Goal: Transaction & Acquisition: Purchase product/service

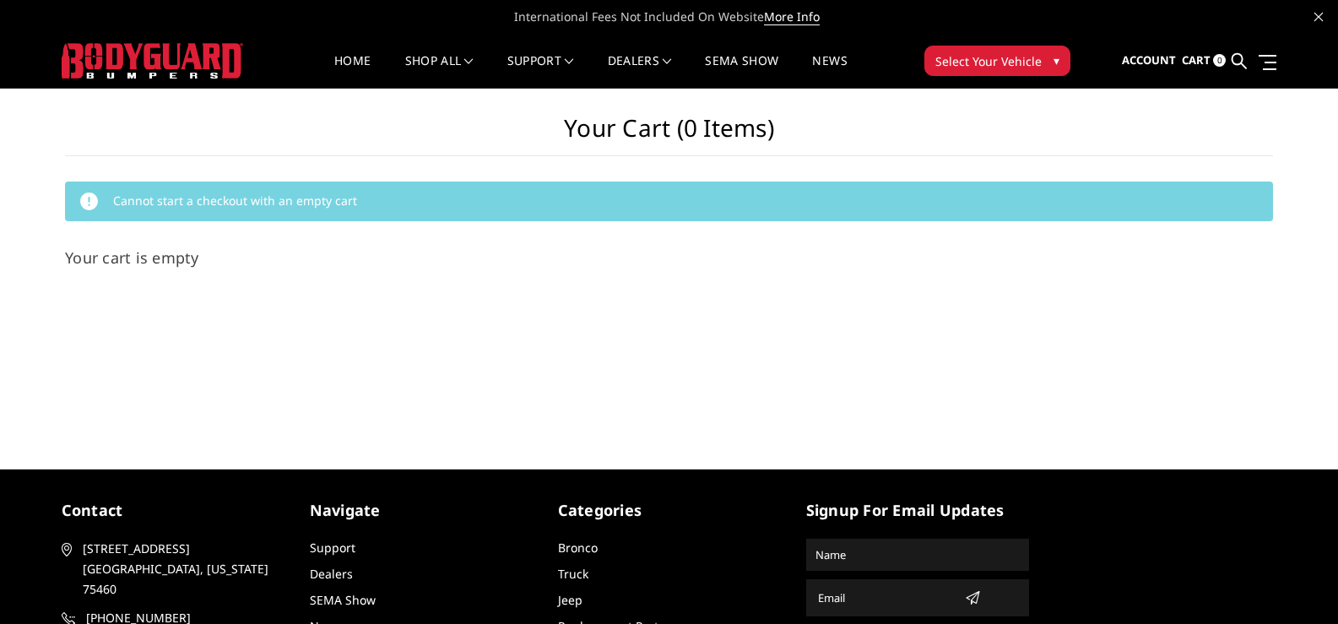
click at [1054, 57] on span "▾" at bounding box center [1057, 61] width 6 height 18
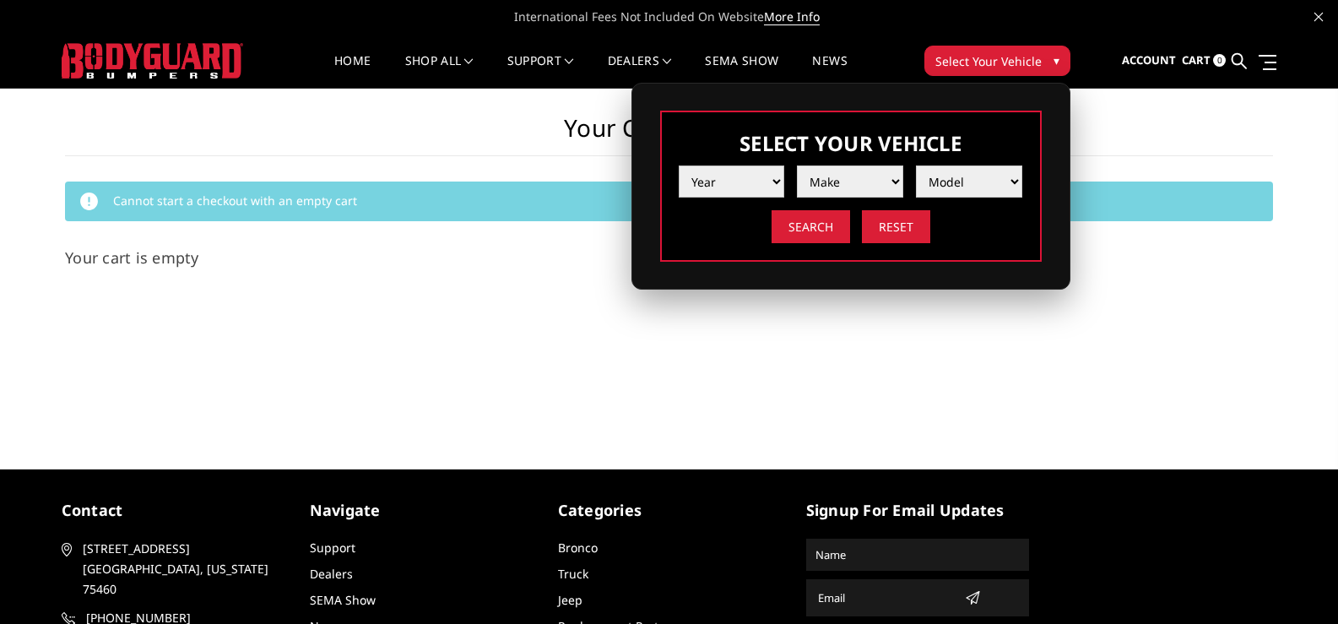
click at [780, 187] on select "Year 2025 2024 2023 2022 2021 2020 2019 2018 2017 2016 2015 2014 2013 2012 2011…" at bounding box center [732, 182] width 106 height 32
select select "yr_2025"
click at [679, 166] on select "Year 2025 2024 2023 2022 2021 2020 2019 2018 2017 2016 2015 2014 2013 2012 2011…" at bounding box center [732, 182] width 106 height 32
click at [889, 176] on select "Make Chevrolet Ford GMC Ram Toyota" at bounding box center [850, 182] width 106 height 32
select select "mk_ram"
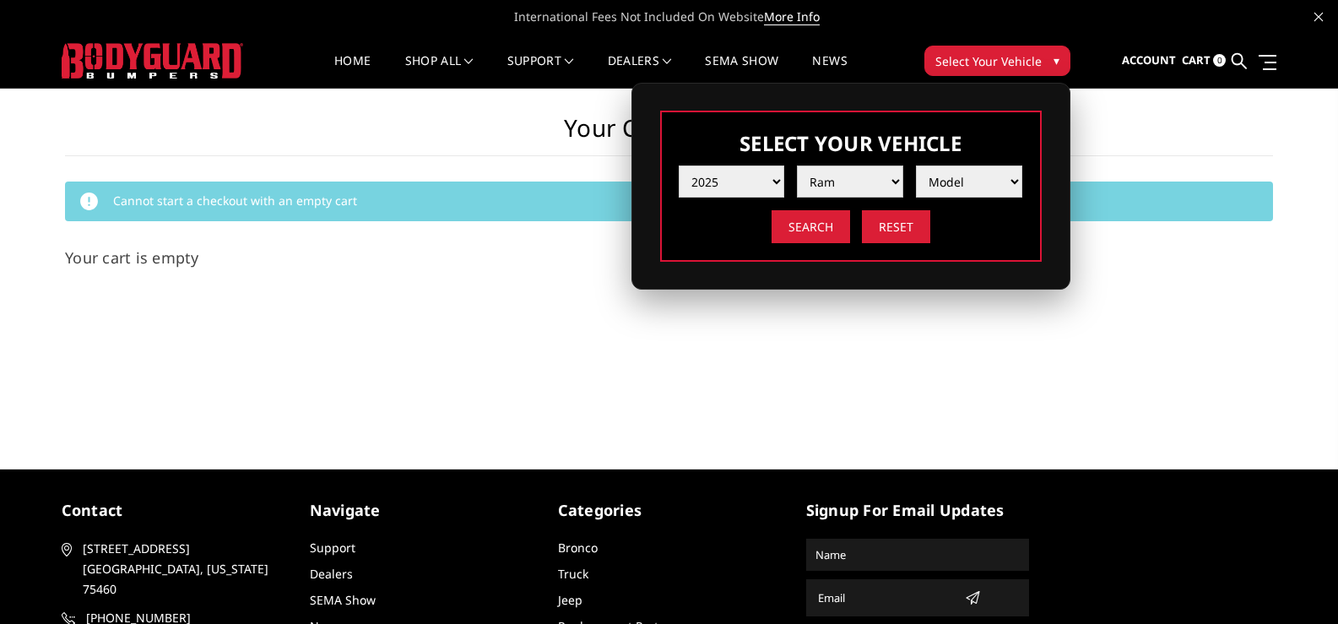
click at [797, 166] on select "Make Chevrolet Ford GMC Ram Toyota" at bounding box center [850, 182] width 106 height 32
click at [1009, 182] on select "Model 1500 6-Lug 1500 Rebel 2500 / 3500 4500 / 5500 RHO" at bounding box center [969, 182] width 106 height 32
select select "md_4500-5500"
click at [916, 166] on select "Model 1500 6-Lug 1500 Rebel 2500 / 3500 4500 / 5500 RHO" at bounding box center [969, 182] width 106 height 32
click at [797, 219] on input "Search" at bounding box center [811, 226] width 79 height 33
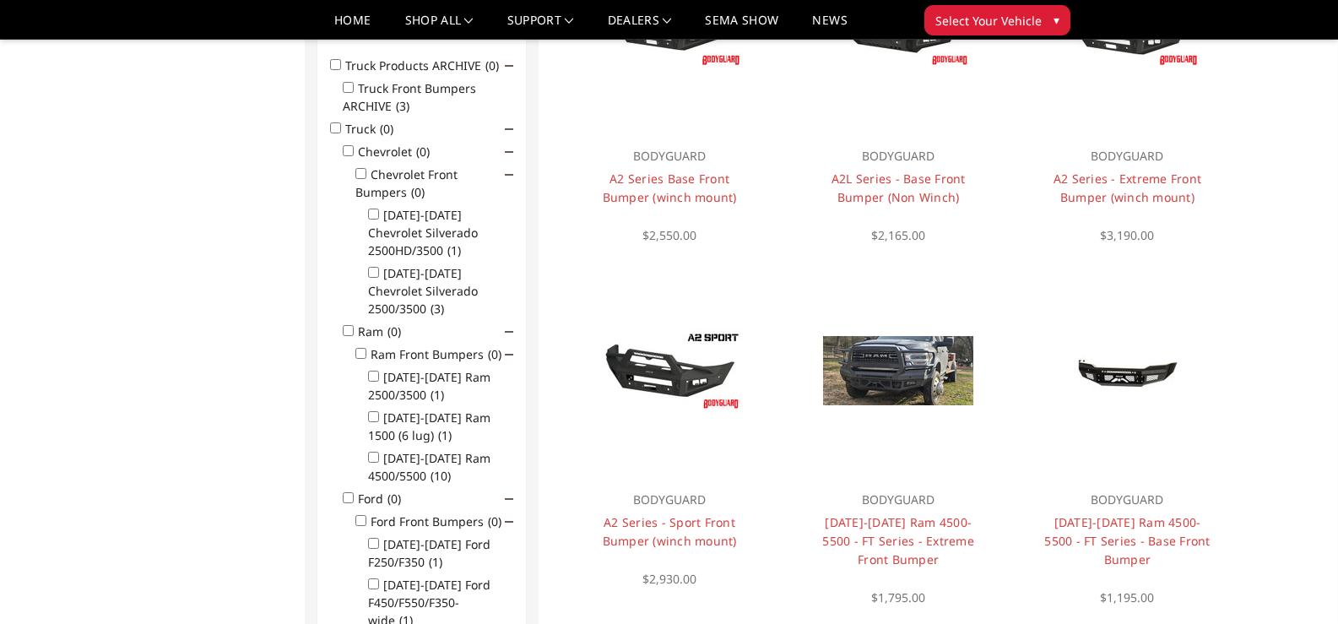
scroll to position [338, 0]
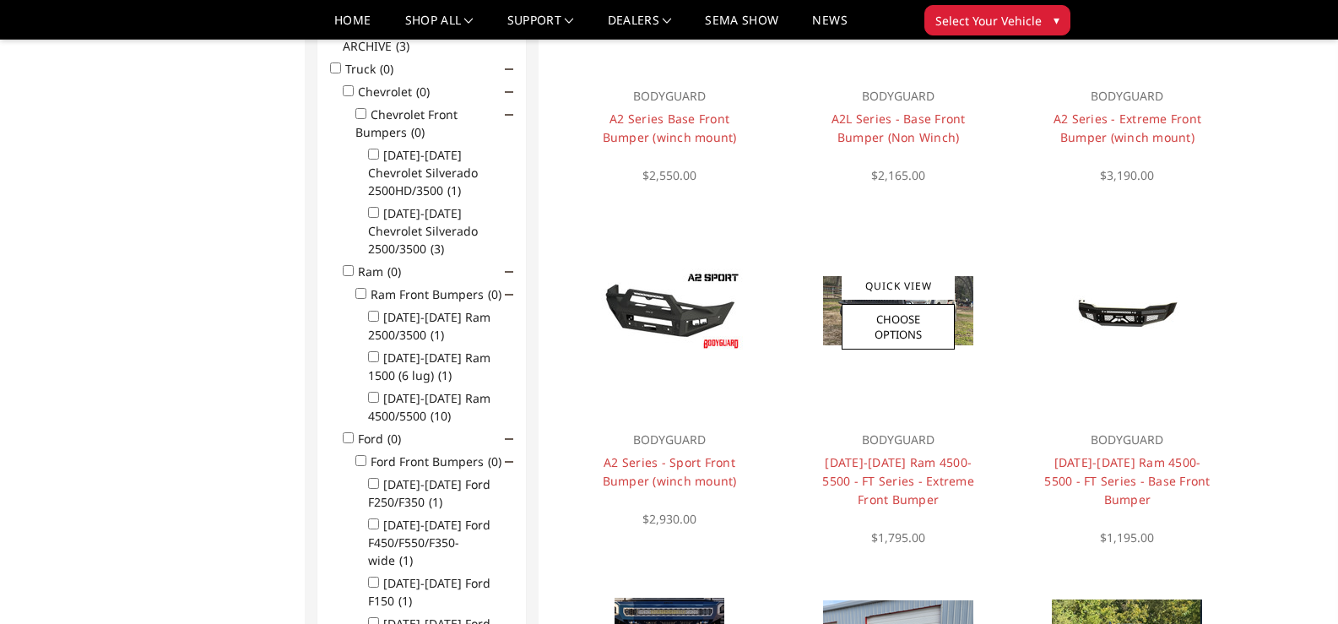
click at [888, 470] on h4 "[DATE]-[DATE] Ram 4500-5500 - FT Series - Extreme Front Bumper" at bounding box center [899, 481] width 170 height 56
click at [883, 460] on link "[DATE]-[DATE] Ram 4500-5500 - FT Series - Extreme Front Bumper" at bounding box center [898, 480] width 152 height 53
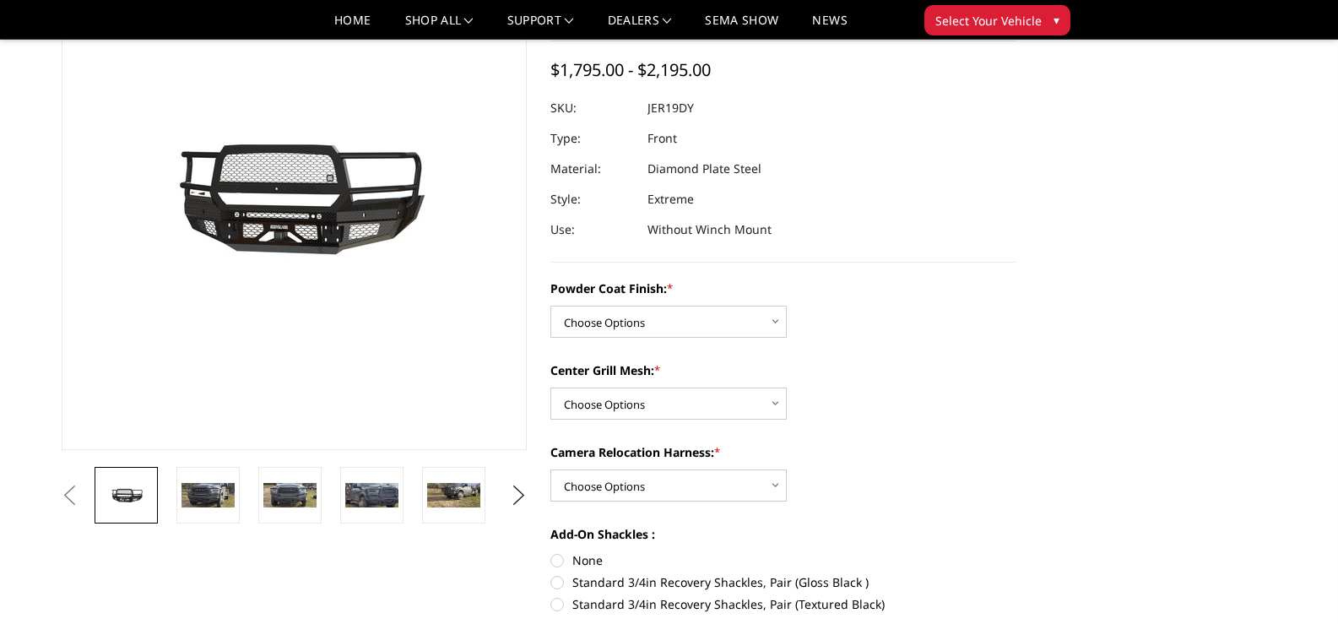
scroll to position [169, 0]
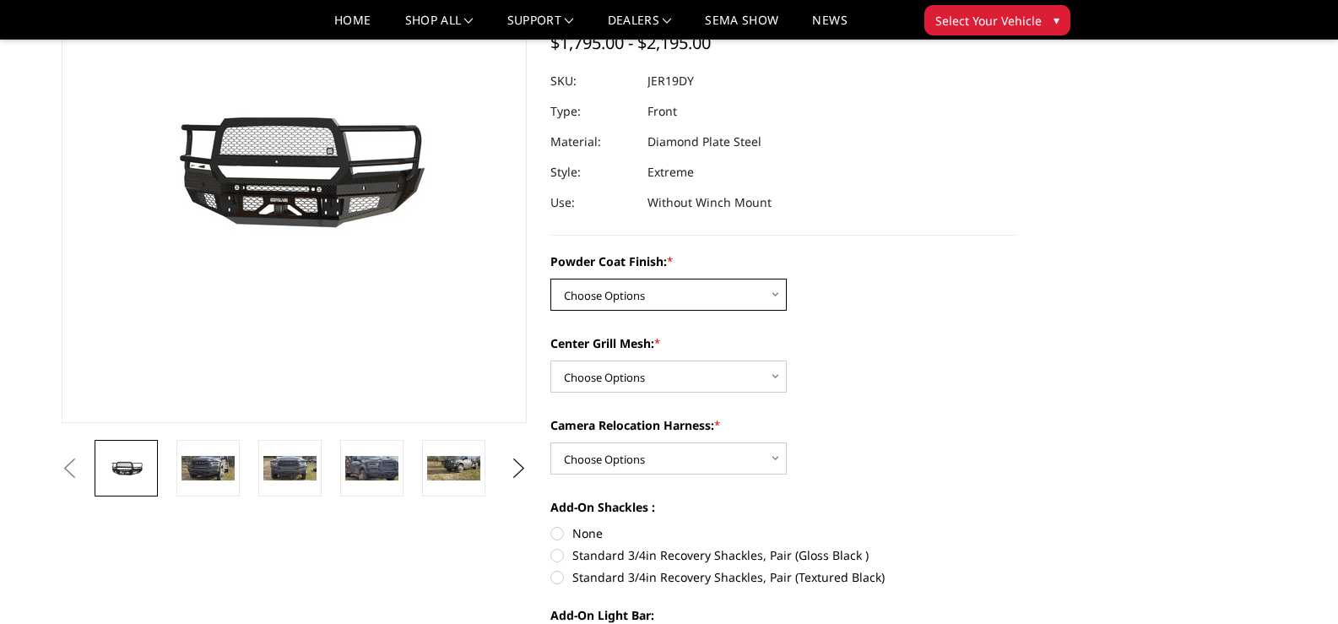
click at [779, 301] on select "Choose Options Bare Metal Gloss Black Powder Coat Textured Black Powder Coat" at bounding box center [669, 295] width 236 height 32
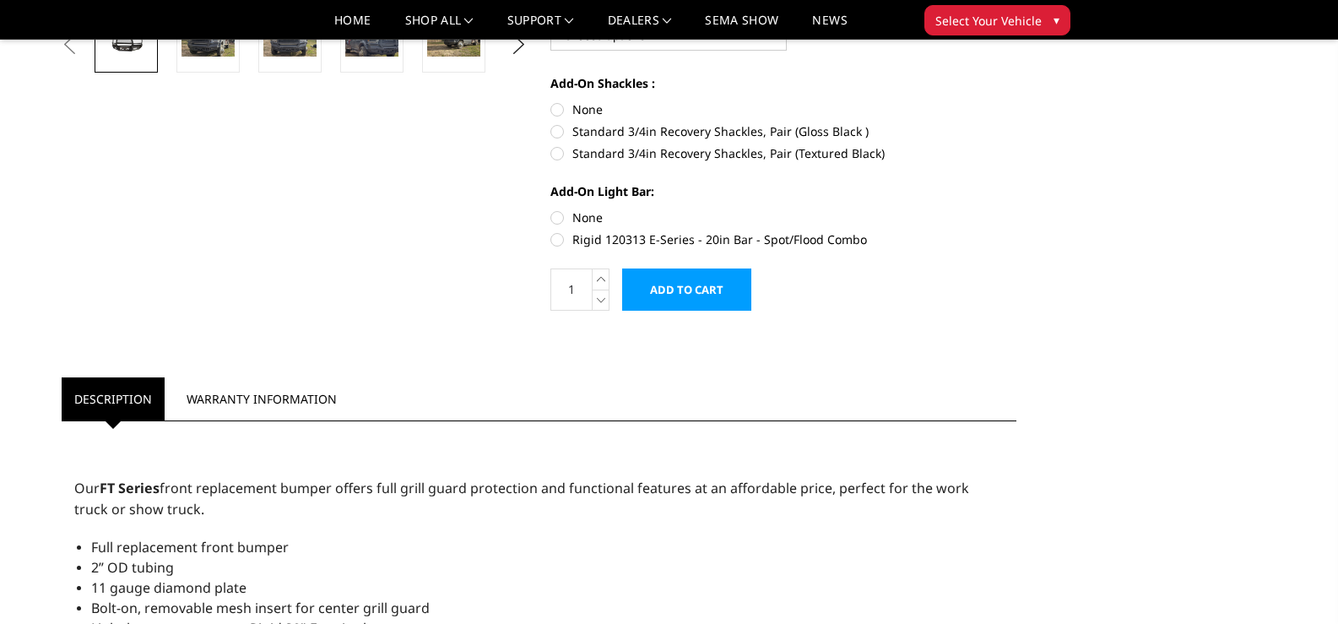
scroll to position [338, 0]
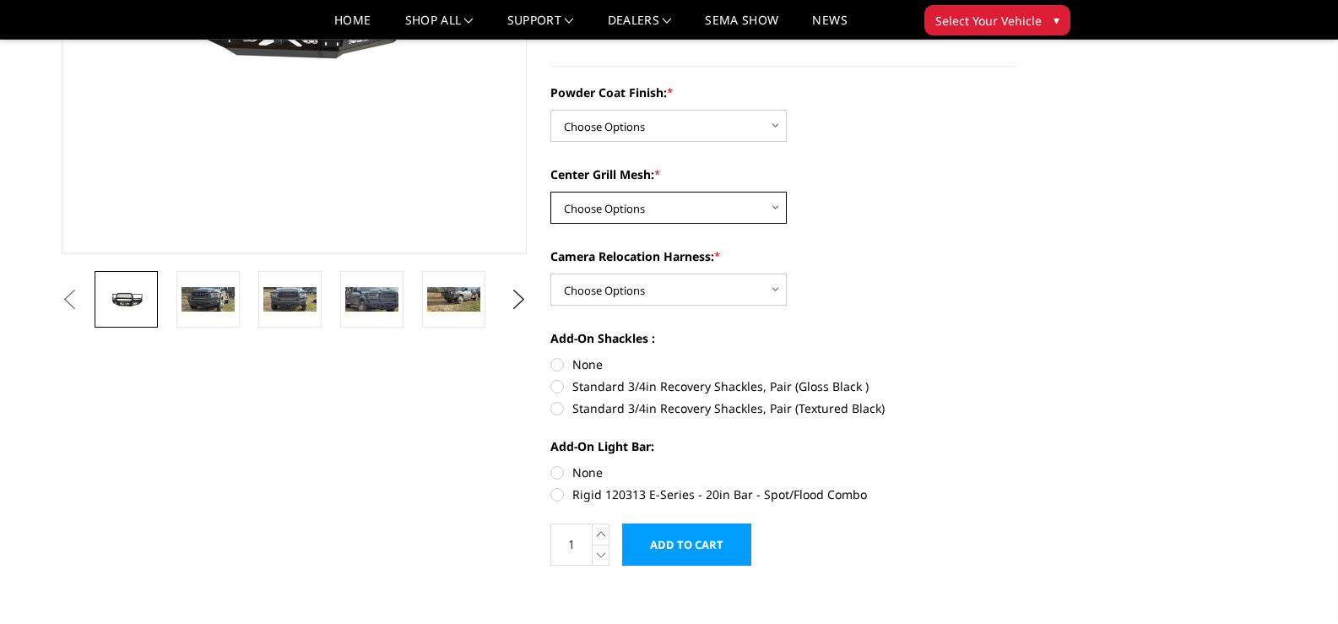
click at [730, 206] on select "Choose Options WITH Expanded Metal in Center Grill WITHOUT Expanded Metal in Ce…" at bounding box center [669, 208] width 236 height 32
click at [203, 307] on img at bounding box center [208, 299] width 53 height 24
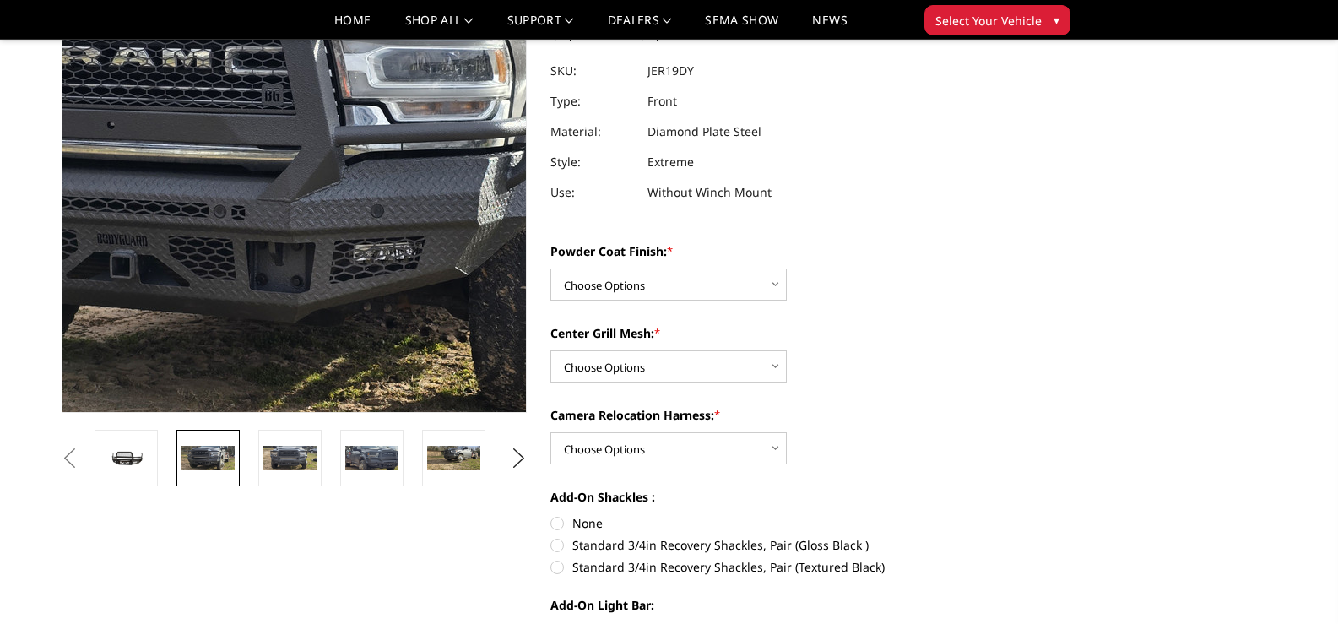
scroll to position [169, 0]
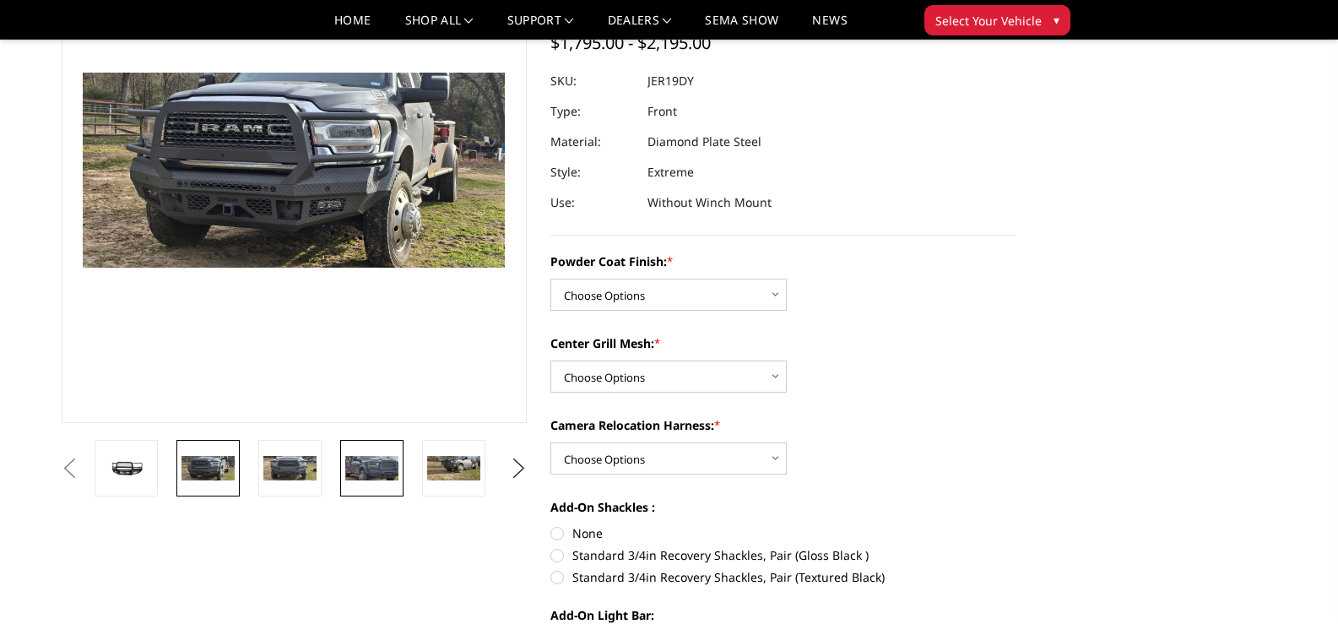
click at [371, 469] on img at bounding box center [371, 468] width 53 height 24
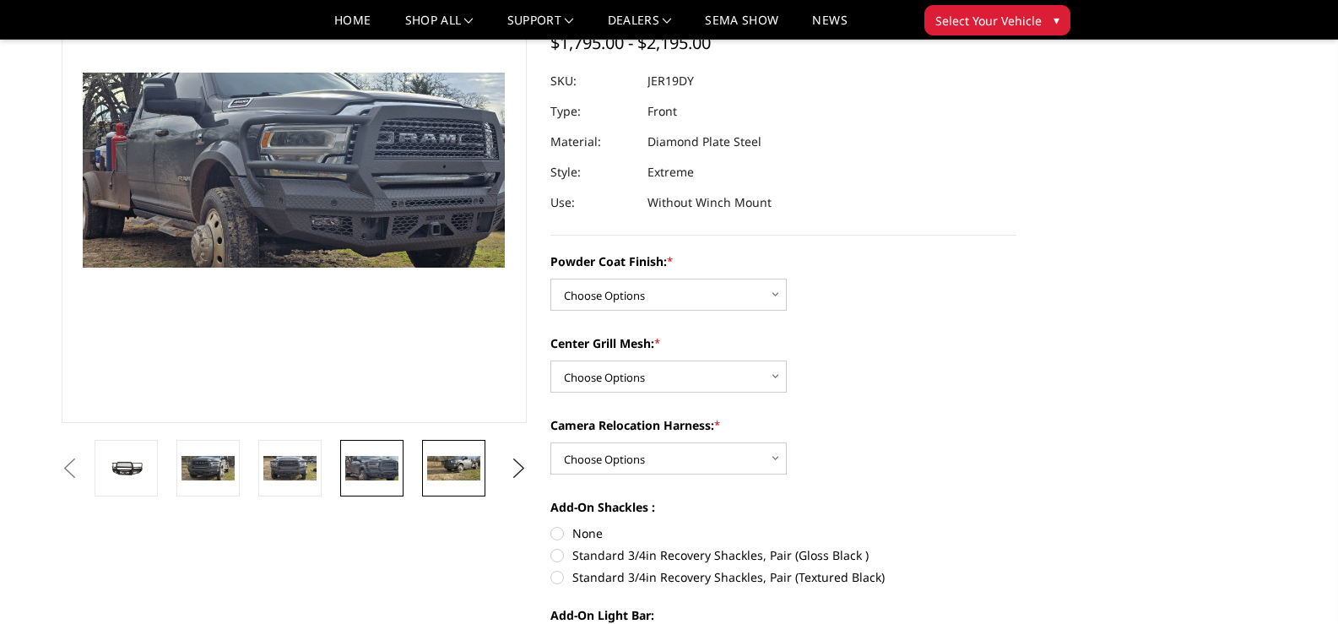
click at [451, 469] on img at bounding box center [453, 468] width 53 height 24
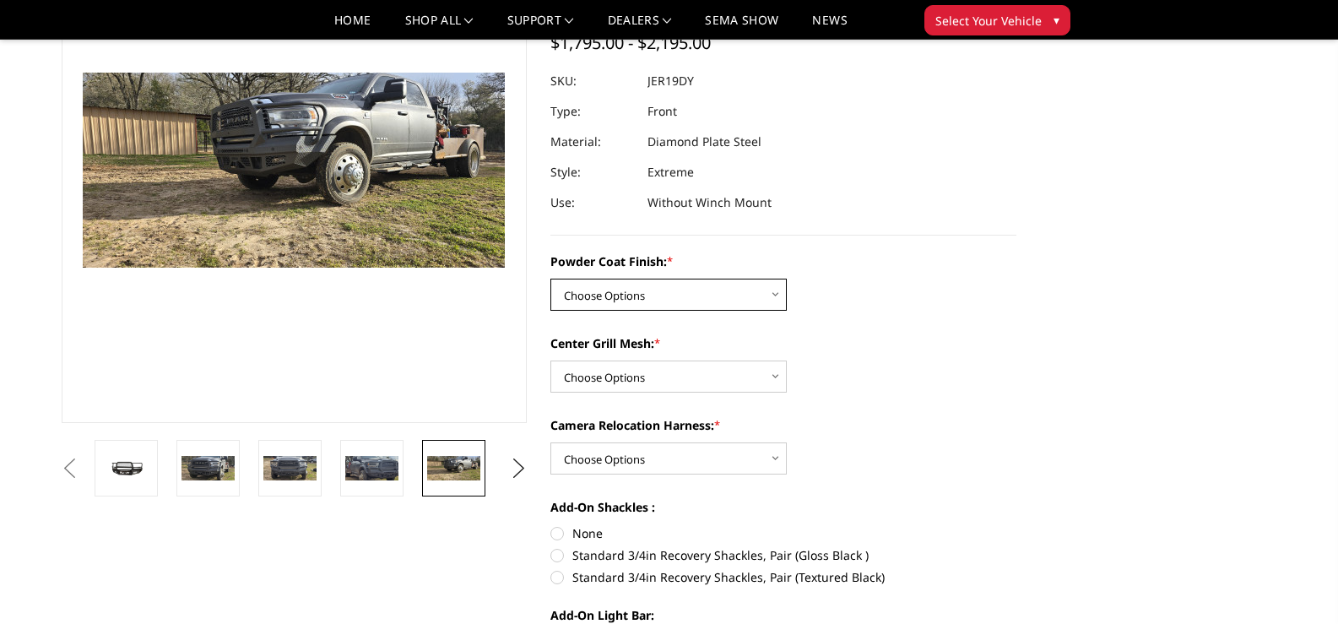
click at [773, 286] on select "Choose Options Bare Metal Gloss Black Powder Coat Textured Black Powder Coat" at bounding box center [669, 295] width 236 height 32
click at [778, 464] on select "Choose Options WITH Camera Relocation Harness WITHOUT Camera Relocation Harness" at bounding box center [669, 458] width 236 height 32
select select "3240"
click at [551, 442] on select "Choose Options WITH Camera Relocation Harness WITHOUT Camera Relocation Harness" at bounding box center [669, 458] width 236 height 32
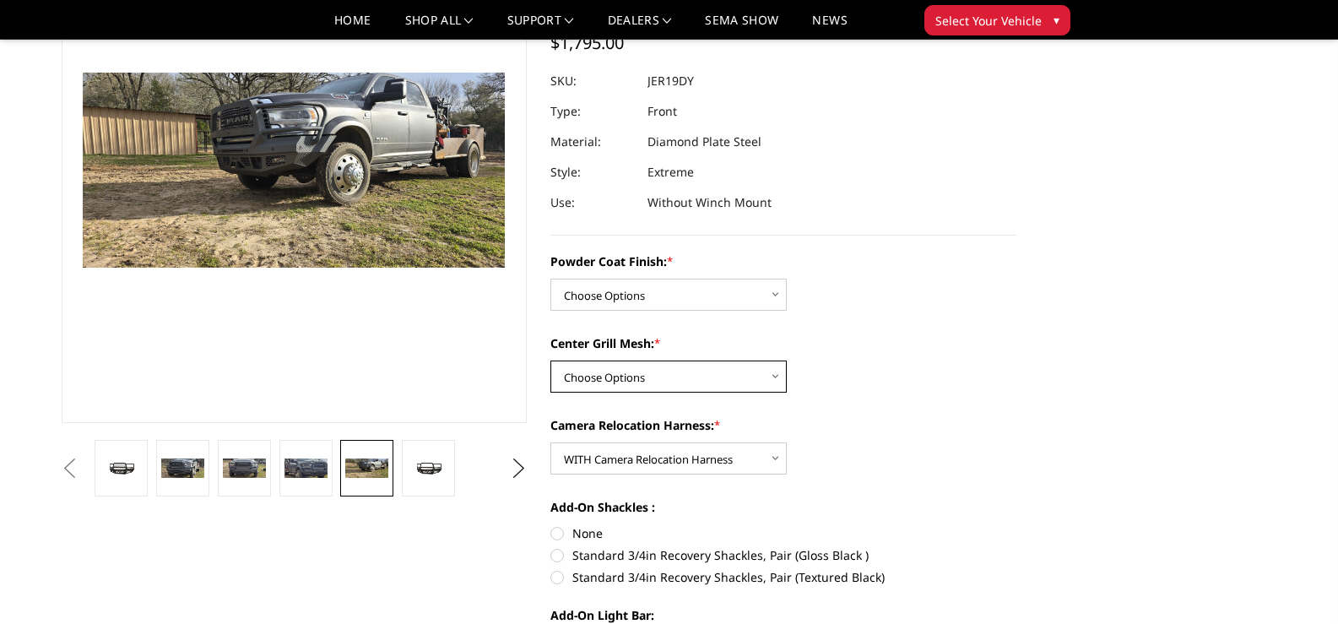
click at [681, 383] on select "Choose Options WITH Expanded Metal in Center Grill WITHOUT Expanded Metal in Ce…" at bounding box center [669, 377] width 236 height 32
select select "3238"
click at [551, 361] on select "Choose Options WITH Expanded Metal in Center Grill WITHOUT Expanded Metal in Ce…" at bounding box center [669, 377] width 236 height 32
click at [775, 296] on select "Choose Options Bare Metal Gloss Black Powder Coat Textured Black Powder Coat" at bounding box center [669, 295] width 236 height 32
select select "3237"
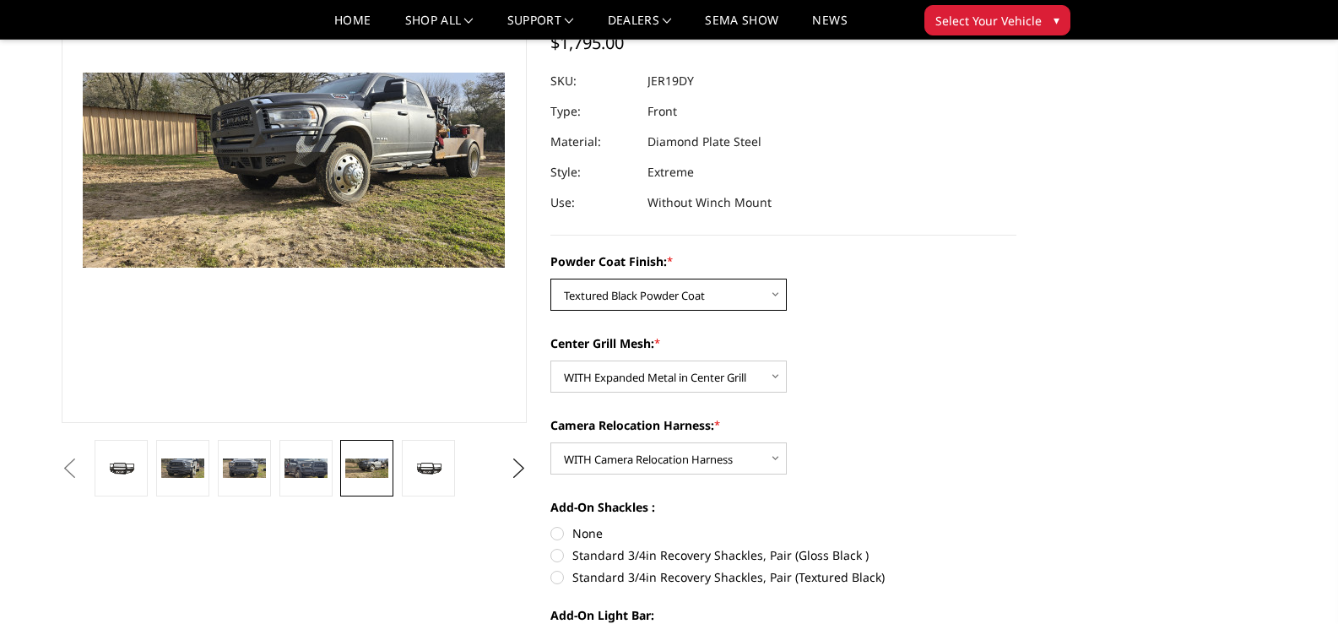
click at [551, 279] on select "Choose Options Bare Metal Gloss Black Powder Coat Textured Black Powder Coat" at bounding box center [669, 295] width 236 height 32
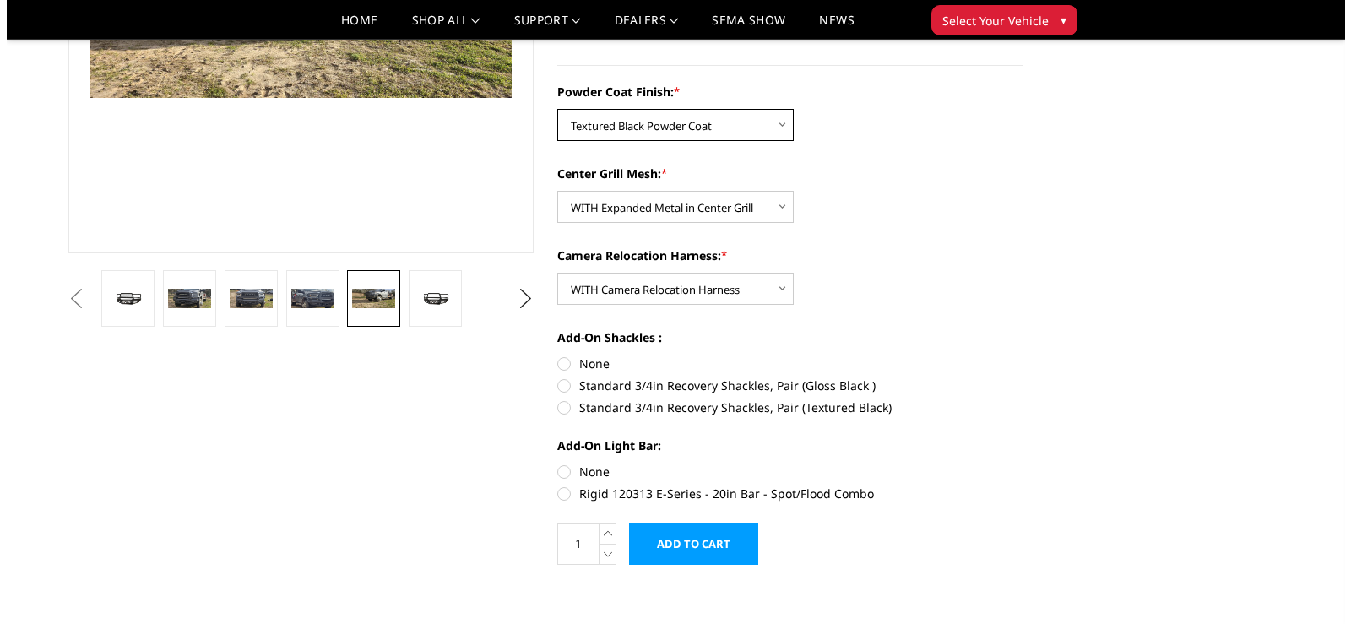
scroll to position [338, 0]
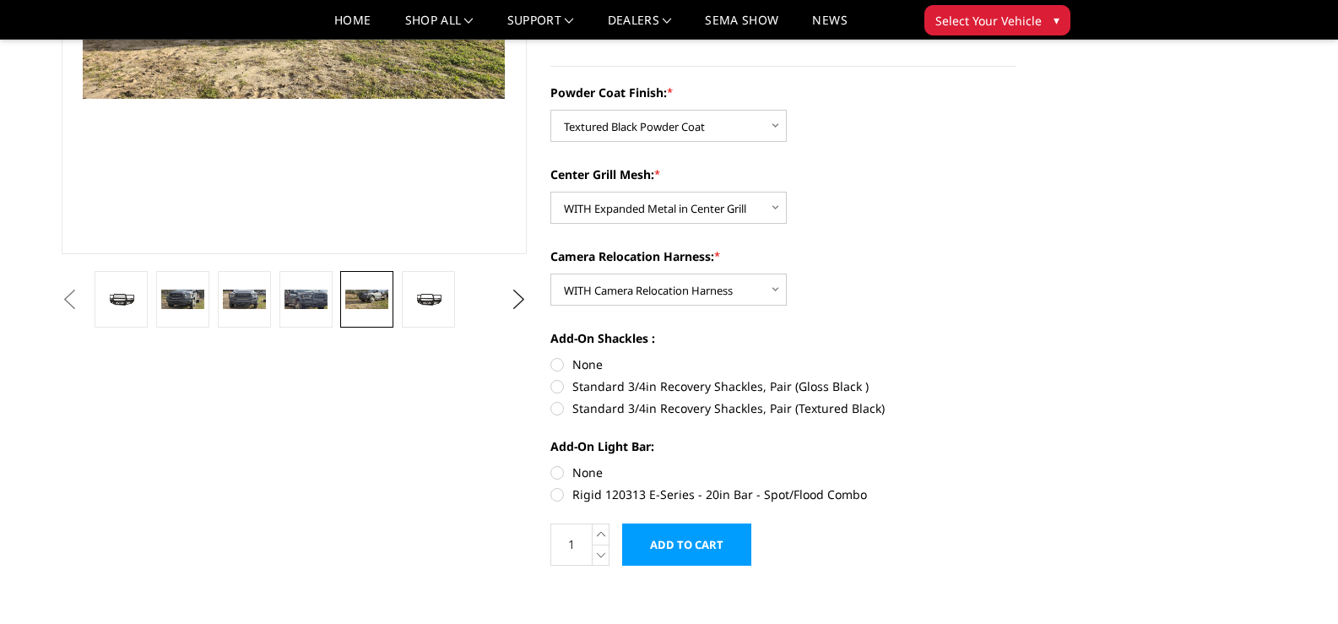
click at [563, 410] on label "Standard 3/4in Recovery Shackles, Pair (Textured Black)" at bounding box center [784, 408] width 466 height 18
click at [1017, 378] on input "Standard 3/4in Recovery Shackles, Pair (Textured Black)" at bounding box center [1017, 377] width 1 height 1
radio input "true"
click at [556, 475] on label "None" at bounding box center [784, 473] width 466 height 18
click at [551, 464] on input "None" at bounding box center [551, 464] width 1 height 1
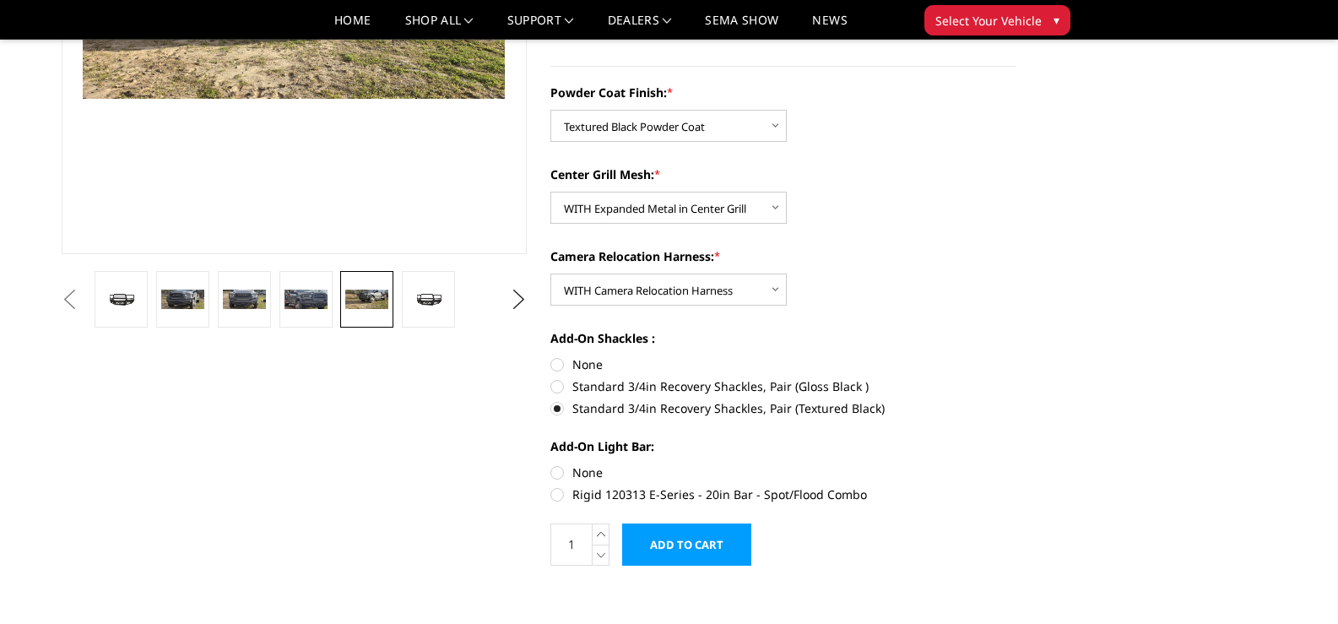
radio input "true"
click at [709, 545] on input "Add to Cart" at bounding box center [686, 545] width 129 height 42
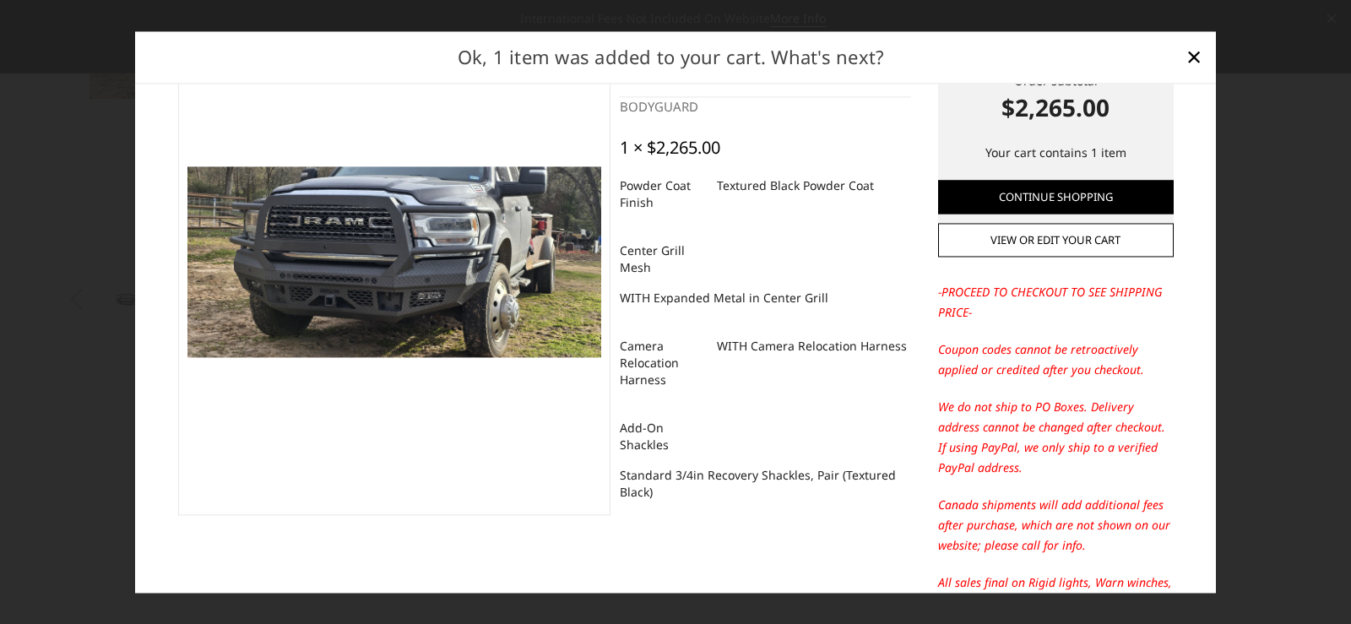
scroll to position [0, 0]
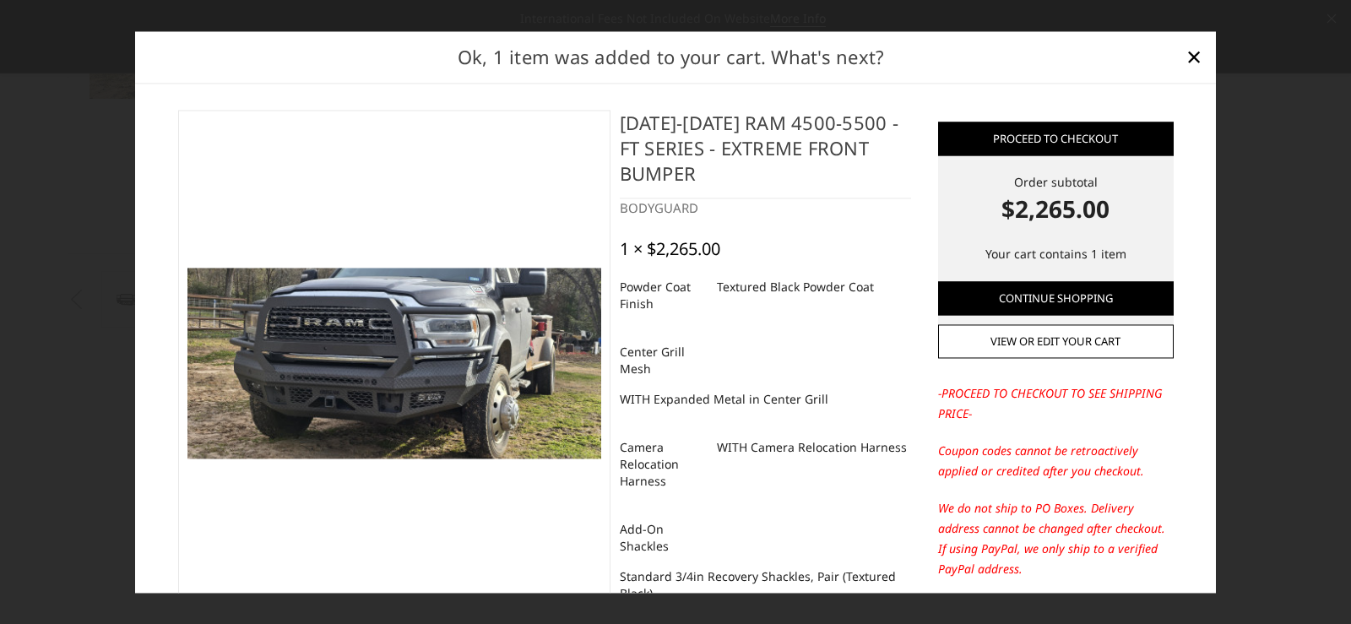
drag, startPoint x: 776, startPoint y: 180, endPoint x: 600, endPoint y: 133, distance: 181.9
click at [600, 133] on section "[DATE]-[DATE] Ram 4500-5500 - FT Series - Extreme Front Bumper BODYGUARD 1 × $2…" at bounding box center [549, 380] width 760 height 540
copy section "[DATE]-[DATE] Ram 4500-5500 - FT Series - Extreme Front Bumper"
click at [349, 157] on figure at bounding box center [394, 363] width 433 height 507
